Goal: Check status: Check status

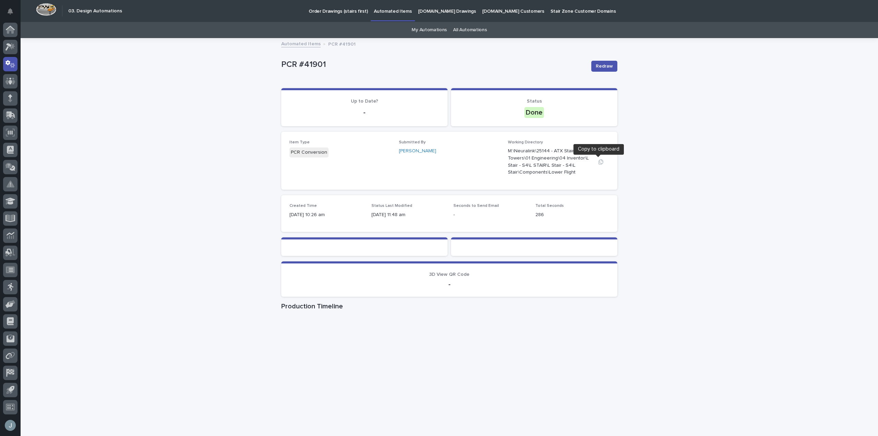
click at [594, 160] on button "button" at bounding box center [600, 161] width 16 height 5
click at [591, 184] on div "Item Type PCR Conversion Submitted By Juan Santillan Working Directory M:\Neura…" at bounding box center [449, 161] width 336 height 58
click at [598, 159] on icon "button" at bounding box center [600, 161] width 5 height 5
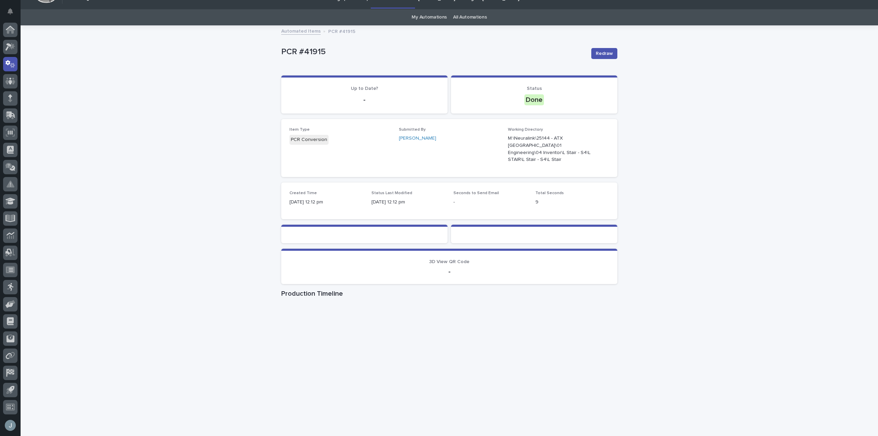
scroll to position [27, 0]
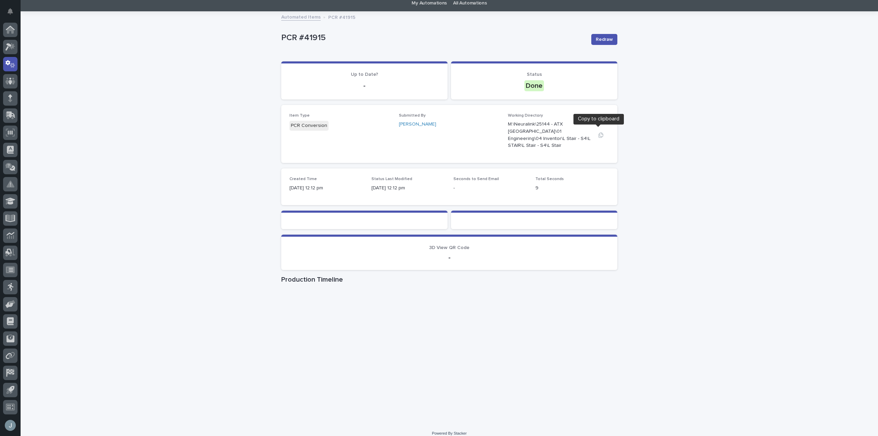
click at [598, 132] on icon "button" at bounding box center [600, 134] width 5 height 5
